Goal: Task Accomplishment & Management: Complete application form

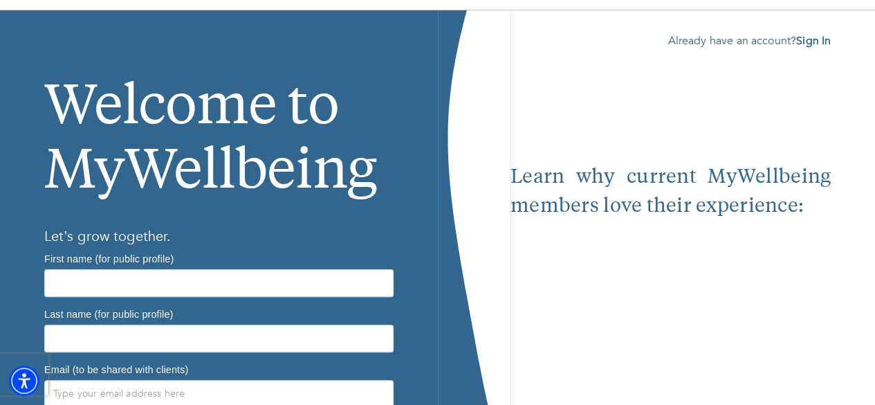
scroll to position [77, 0]
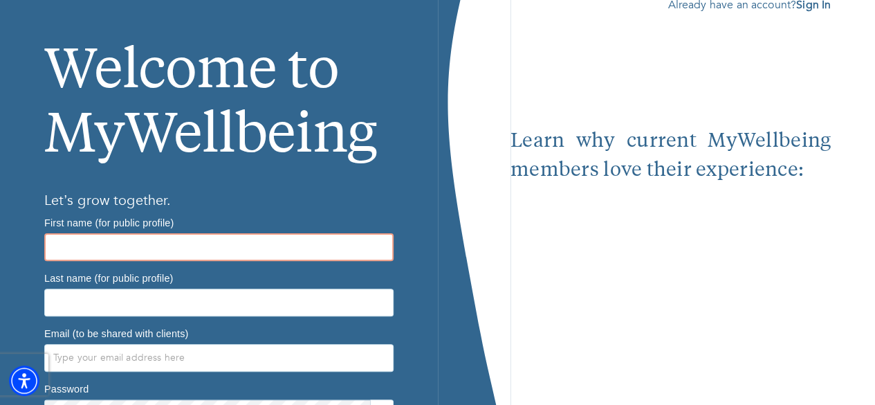
click at [177, 253] on input "text" at bounding box center [218, 247] width 349 height 28
type input "Chante"
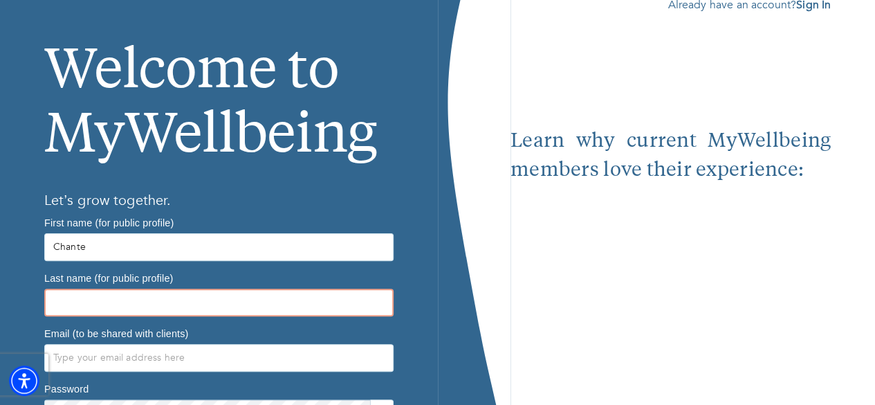
type input "[PERSON_NAME]"
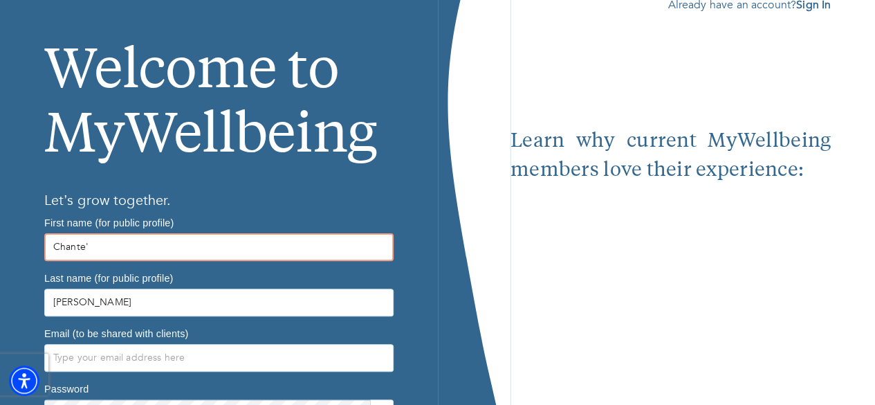
type input "Chante'"
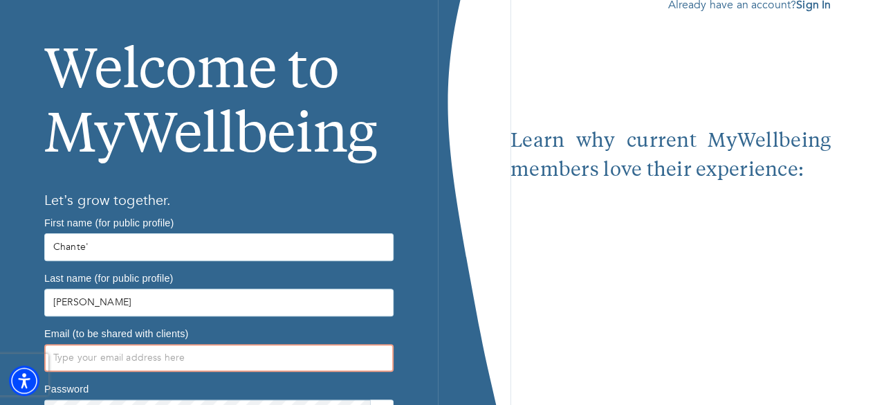
click at [91, 344] on input "text" at bounding box center [218, 358] width 349 height 28
click at [91, 344] on input "ch" at bounding box center [218, 358] width 349 height 28
type input "[EMAIL_ADDRESS][DOMAIN_NAME]"
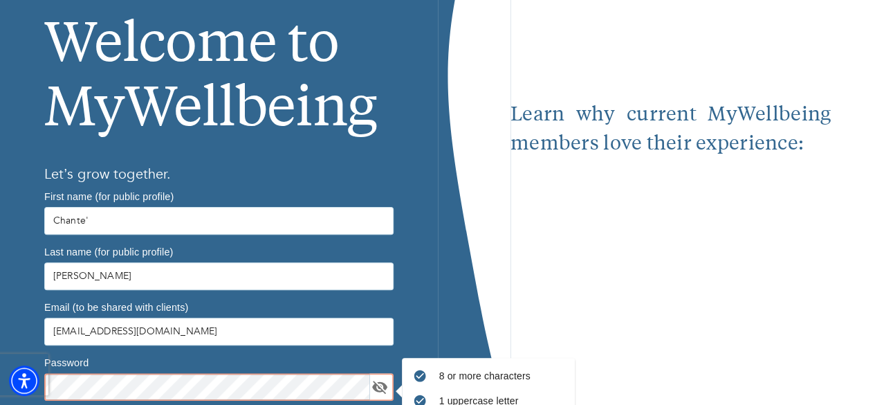
scroll to position [170, 0]
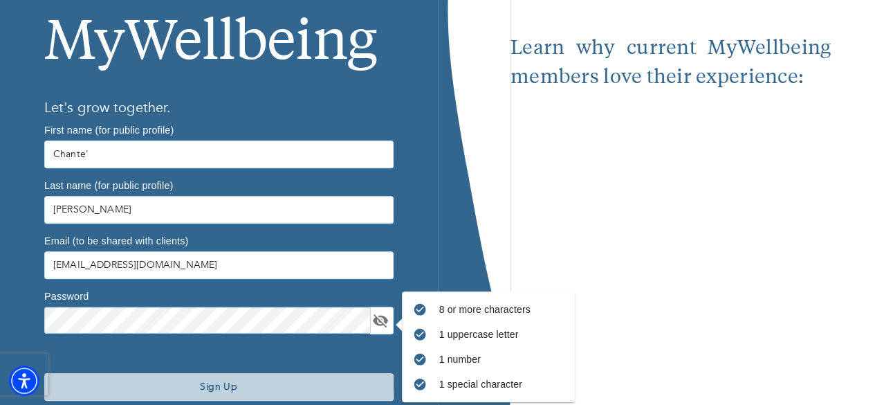
click at [104, 380] on span "Sign Up" at bounding box center [219, 386] width 338 height 13
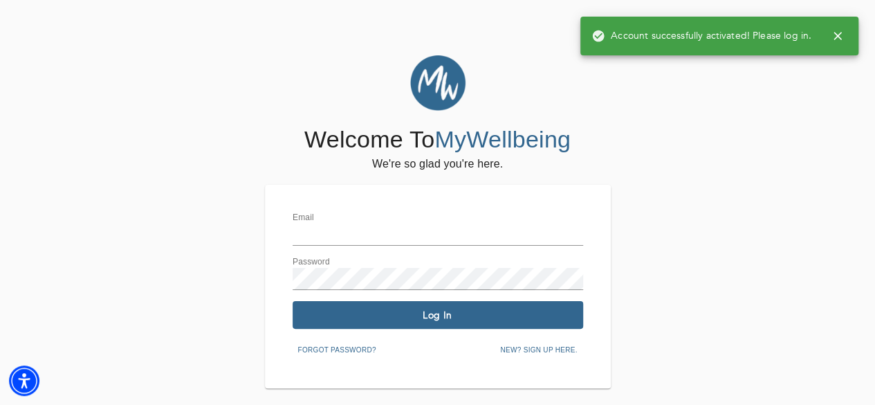
type input "[EMAIL_ADDRESS][DOMAIN_NAME]"
click at [513, 310] on span "Log In" at bounding box center [438, 315] width 280 height 13
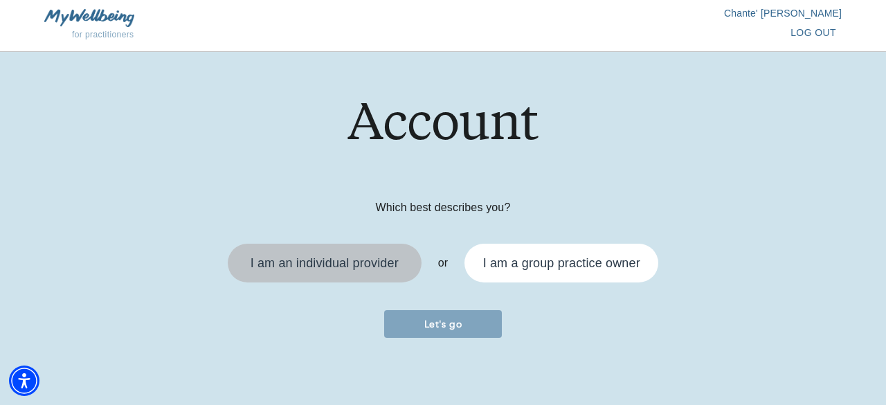
click at [293, 264] on div "I am an individual provider" at bounding box center [324, 263] width 148 height 12
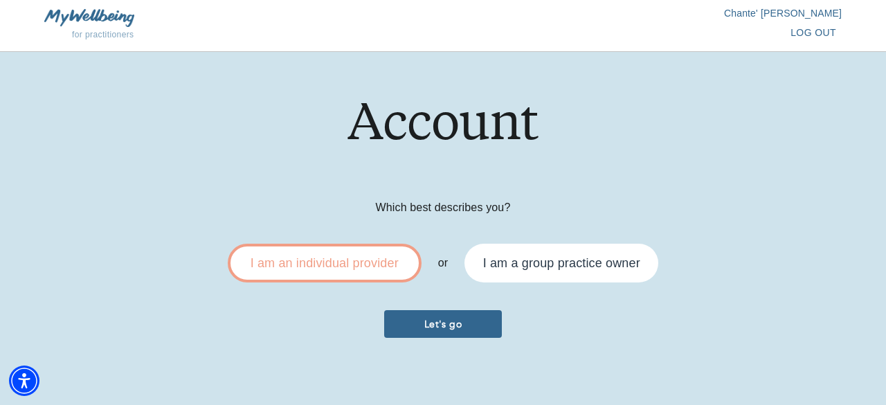
click at [405, 320] on span "Let's go" at bounding box center [443, 324] width 107 height 13
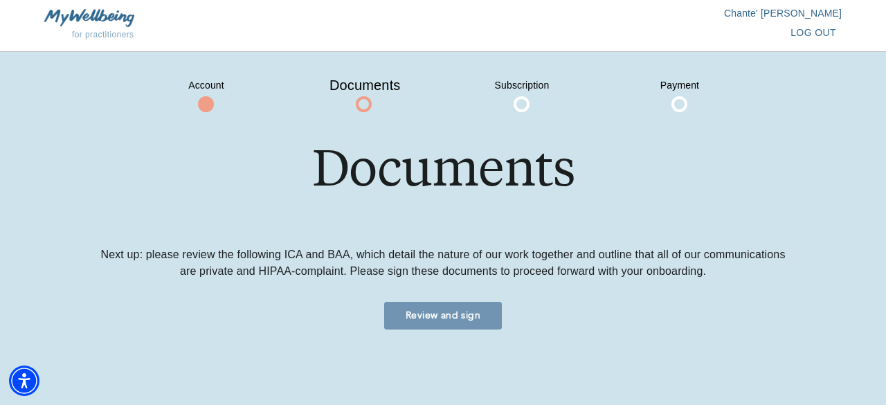
click at [405, 320] on span "Review and sign" at bounding box center [443, 315] width 107 height 13
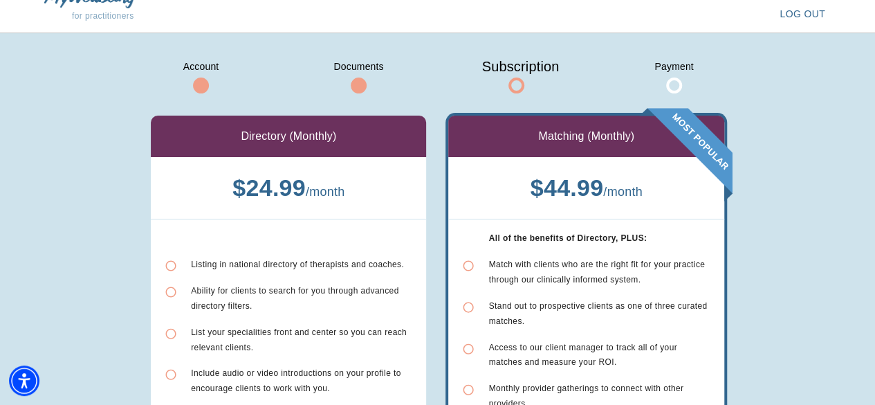
scroll to position [15, 0]
